Goal: Information Seeking & Learning: Learn about a topic

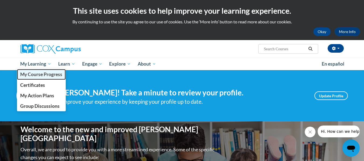
click at [34, 76] on span "My Course Progress" at bounding box center [41, 75] width 42 height 6
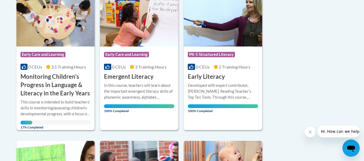
scroll to position [162, 0]
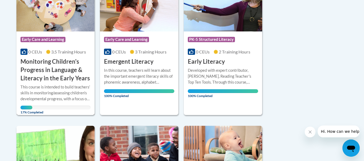
click at [46, 77] on h3 "Monitoring Children's Progress in Language & Literacy in the Early Years" at bounding box center [55, 70] width 70 height 25
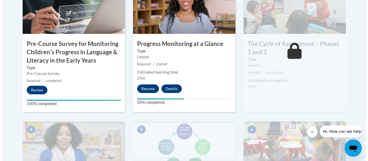
scroll to position [216, 0]
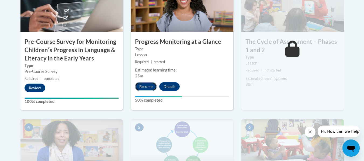
click at [146, 86] on button "Resume" at bounding box center [146, 86] width 22 height 9
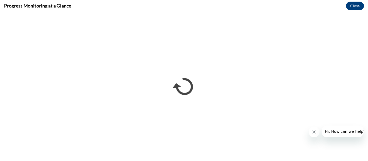
scroll to position [0, 0]
